Goal: Check status: Check status

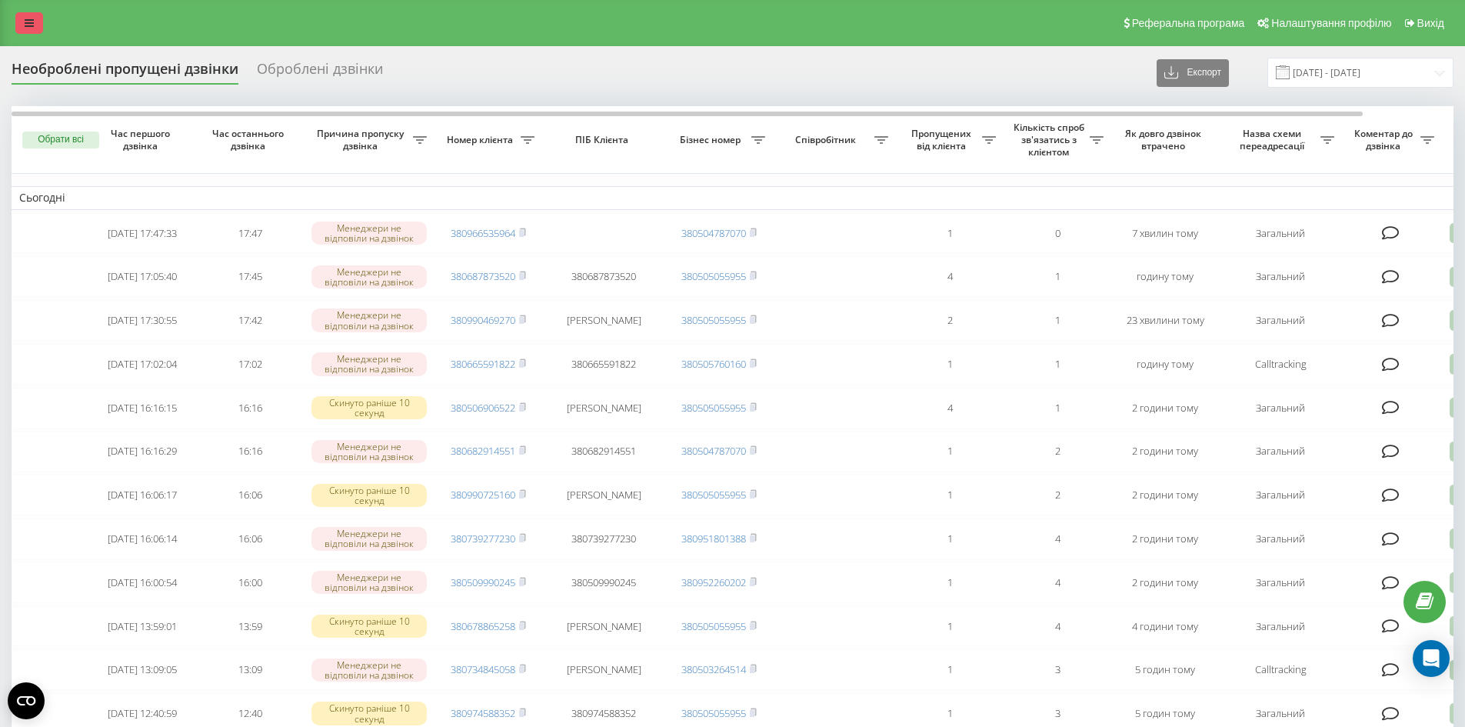
drag, startPoint x: 0, startPoint y: 0, endPoint x: 25, endPoint y: 14, distance: 28.9
click at [25, 14] on link at bounding box center [29, 23] width 28 height 22
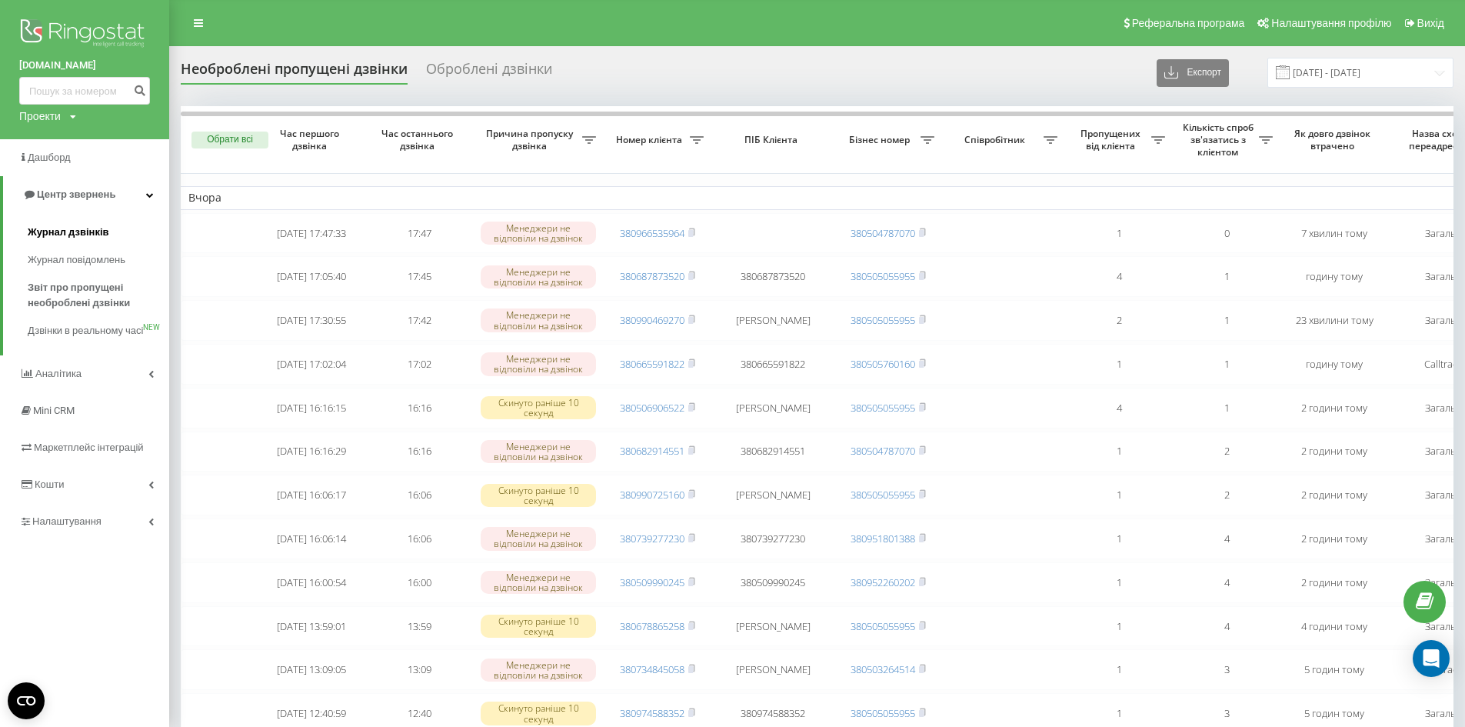
click at [38, 230] on span "Журнал дзвінків" at bounding box center [69, 232] width 82 height 15
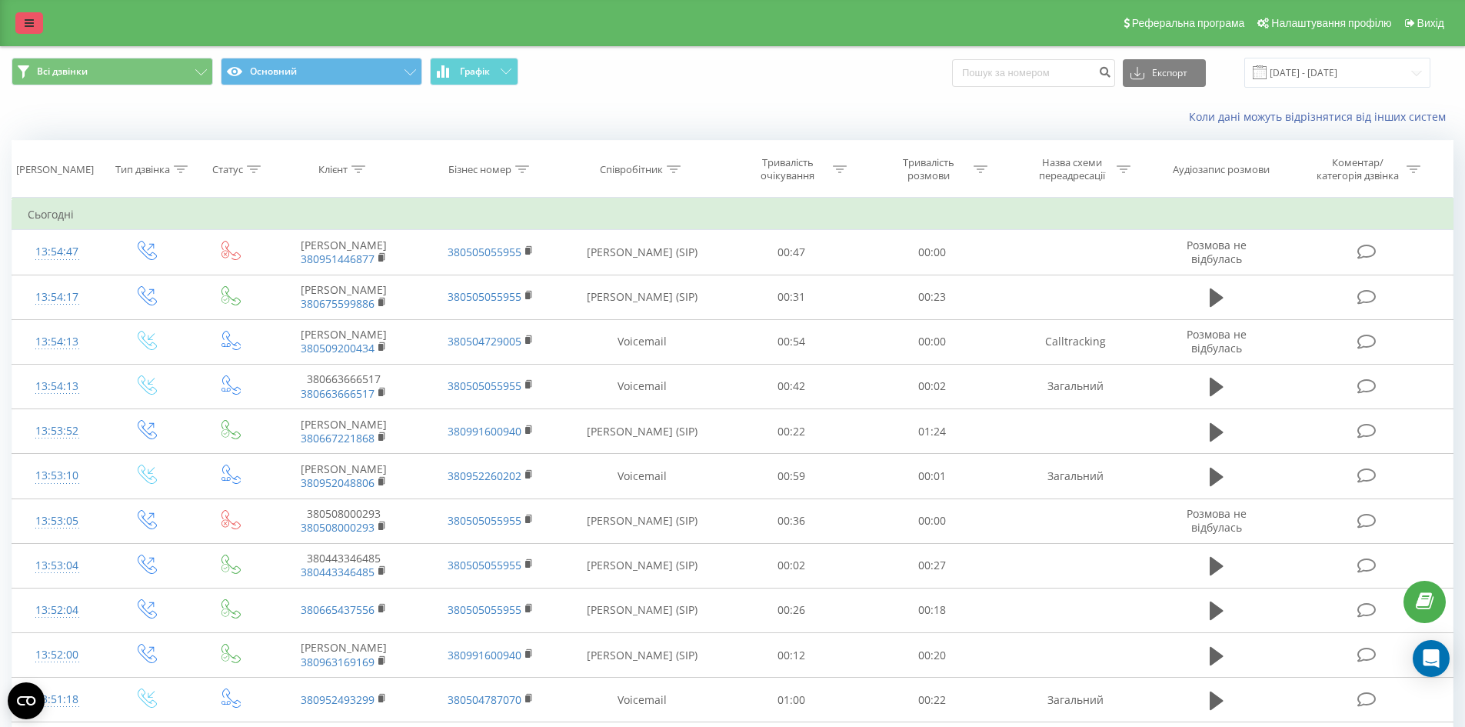
click at [28, 25] on icon at bounding box center [29, 23] width 9 height 11
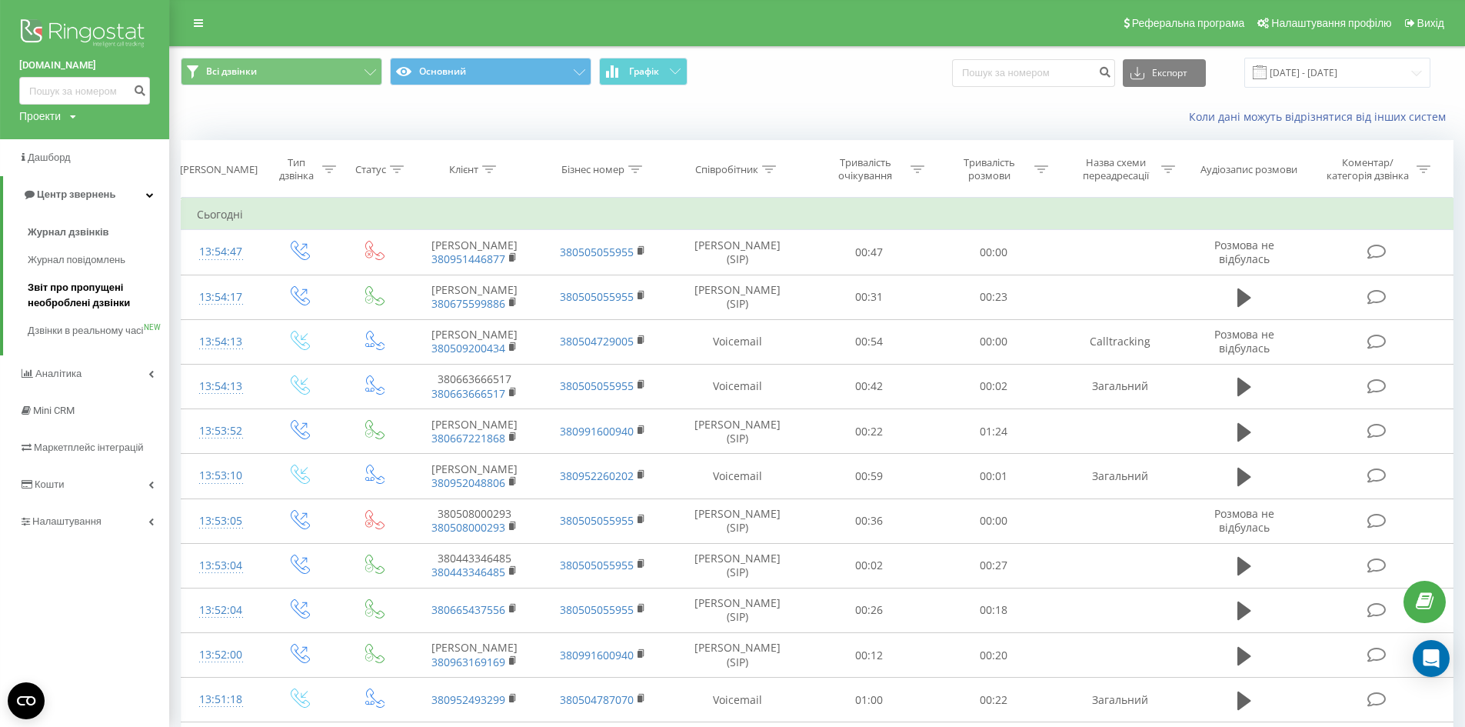
click at [76, 290] on span "Звіт про пропущені необроблені дзвінки" at bounding box center [95, 295] width 134 height 31
